Goal: Find specific page/section: Find specific page/section

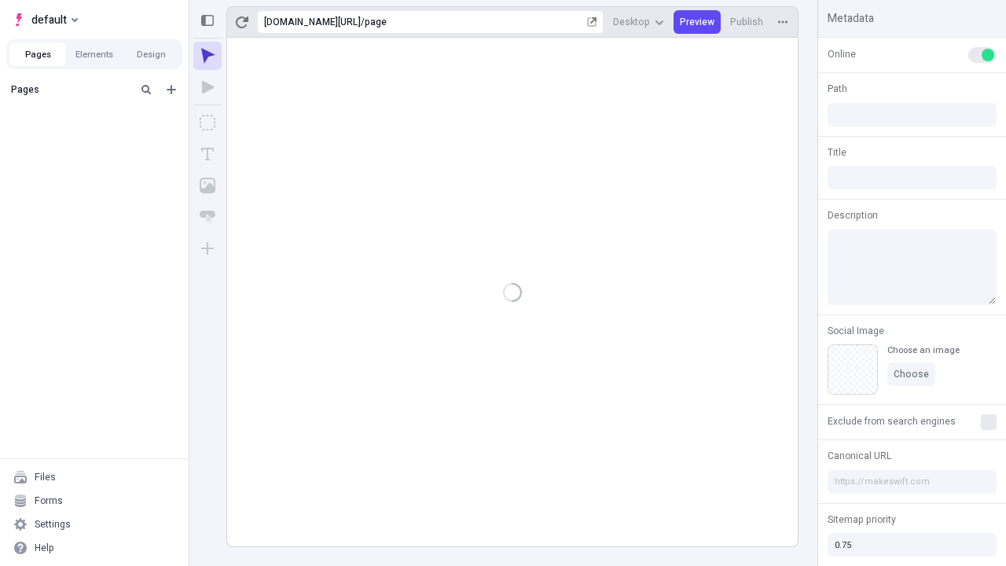
type input "/page"
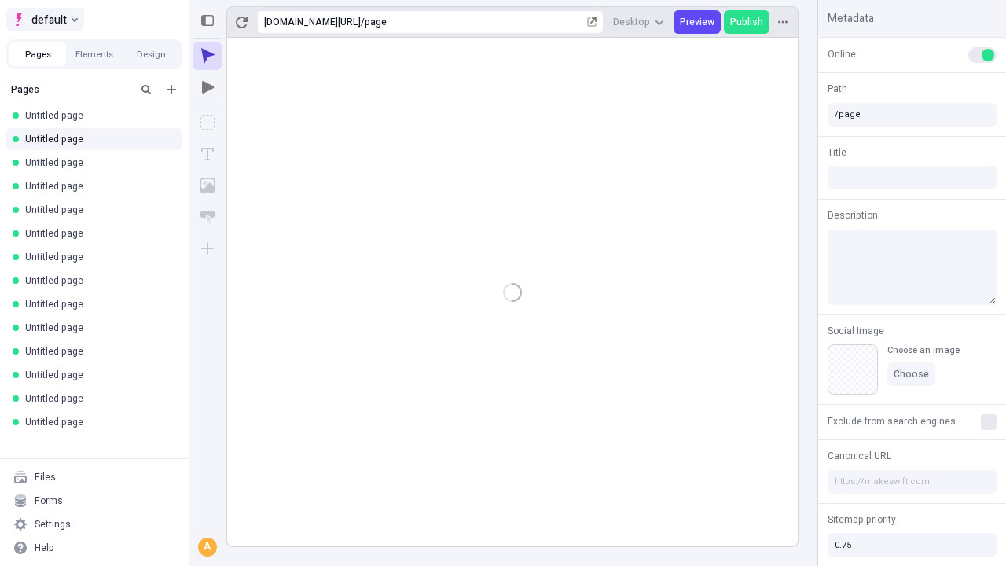
click at [44, 20] on span "default" at bounding box center [48, 19] width 35 height 19
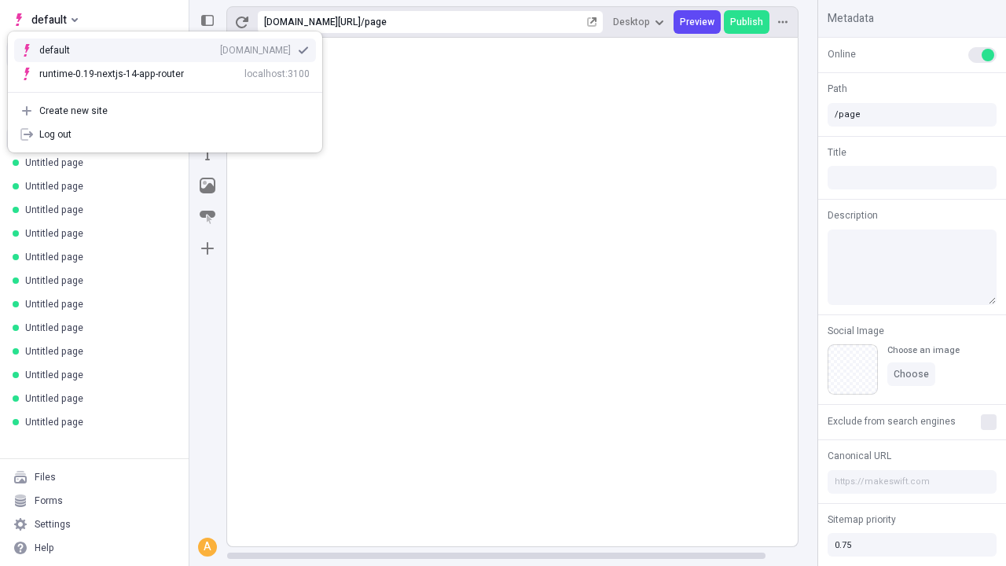
click at [220, 47] on div "[DOMAIN_NAME]" at bounding box center [255, 50] width 71 height 13
